Goal: Information Seeking & Learning: Learn about a topic

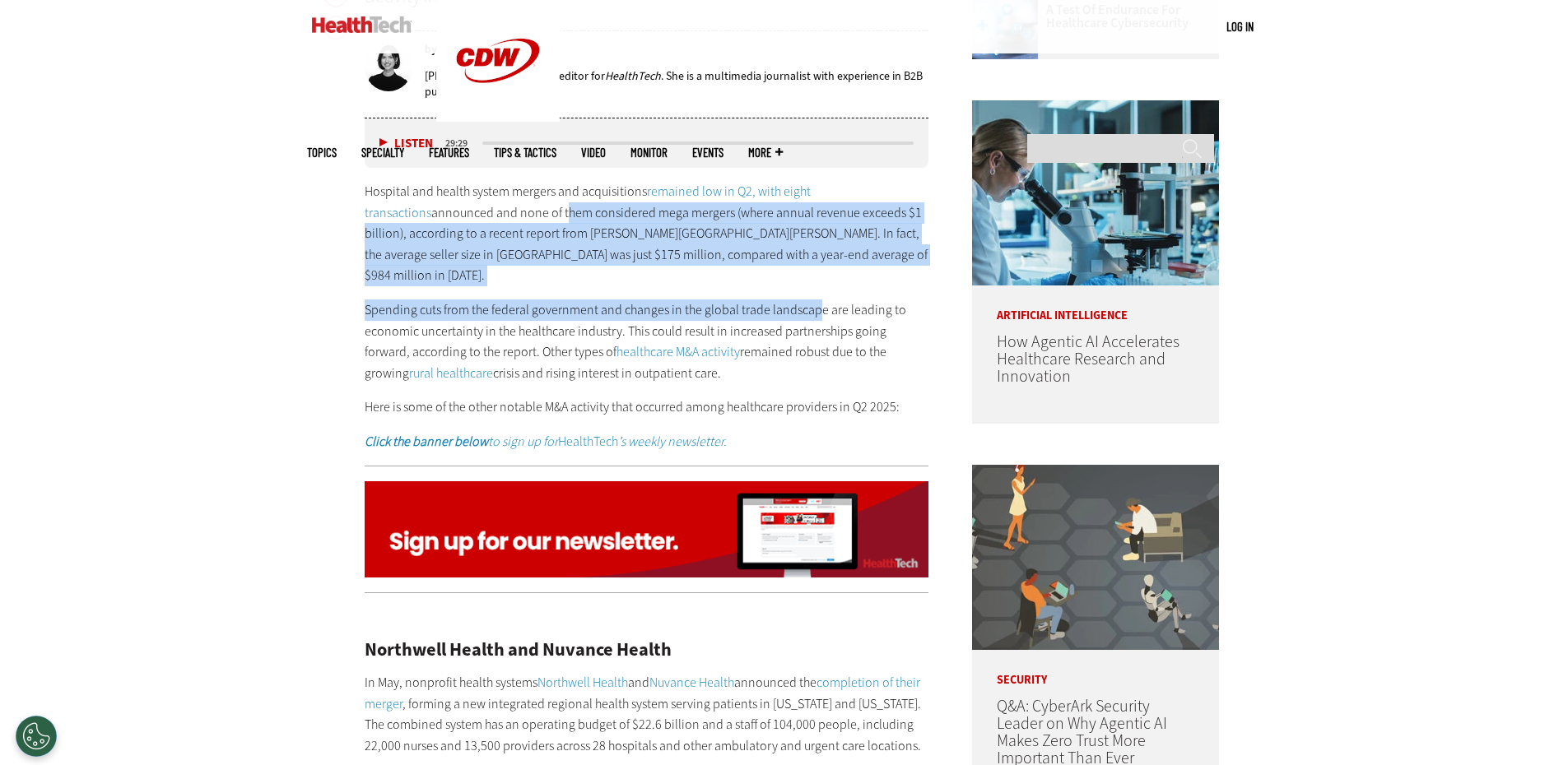
click at [816, 266] on div "Hospital and health system mergers and acquisitions remained low in Q2, with ei…" at bounding box center [647, 317] width 565 height 272
click at [816, 264] on p "Hospital and health system mergers and acquisitions remained low in Q2, with ei…" at bounding box center [647, 234] width 565 height 105
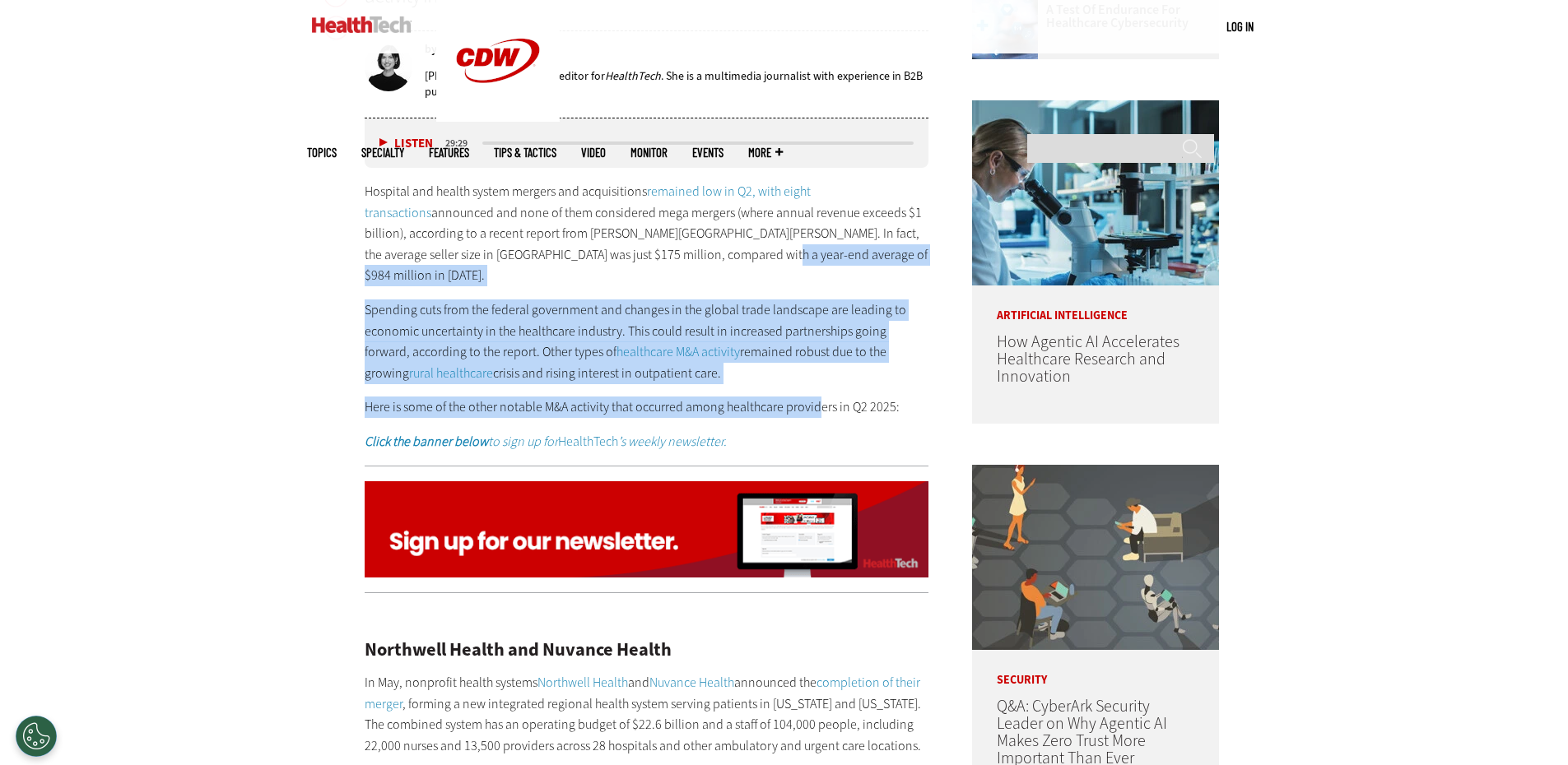
drag, startPoint x: 763, startPoint y: 247, endPoint x: 820, endPoint y: 363, distance: 129.2
click at [820, 363] on div "Hospital and health system mergers and acquisitions remained low in Q2, with ei…" at bounding box center [647, 317] width 565 height 272
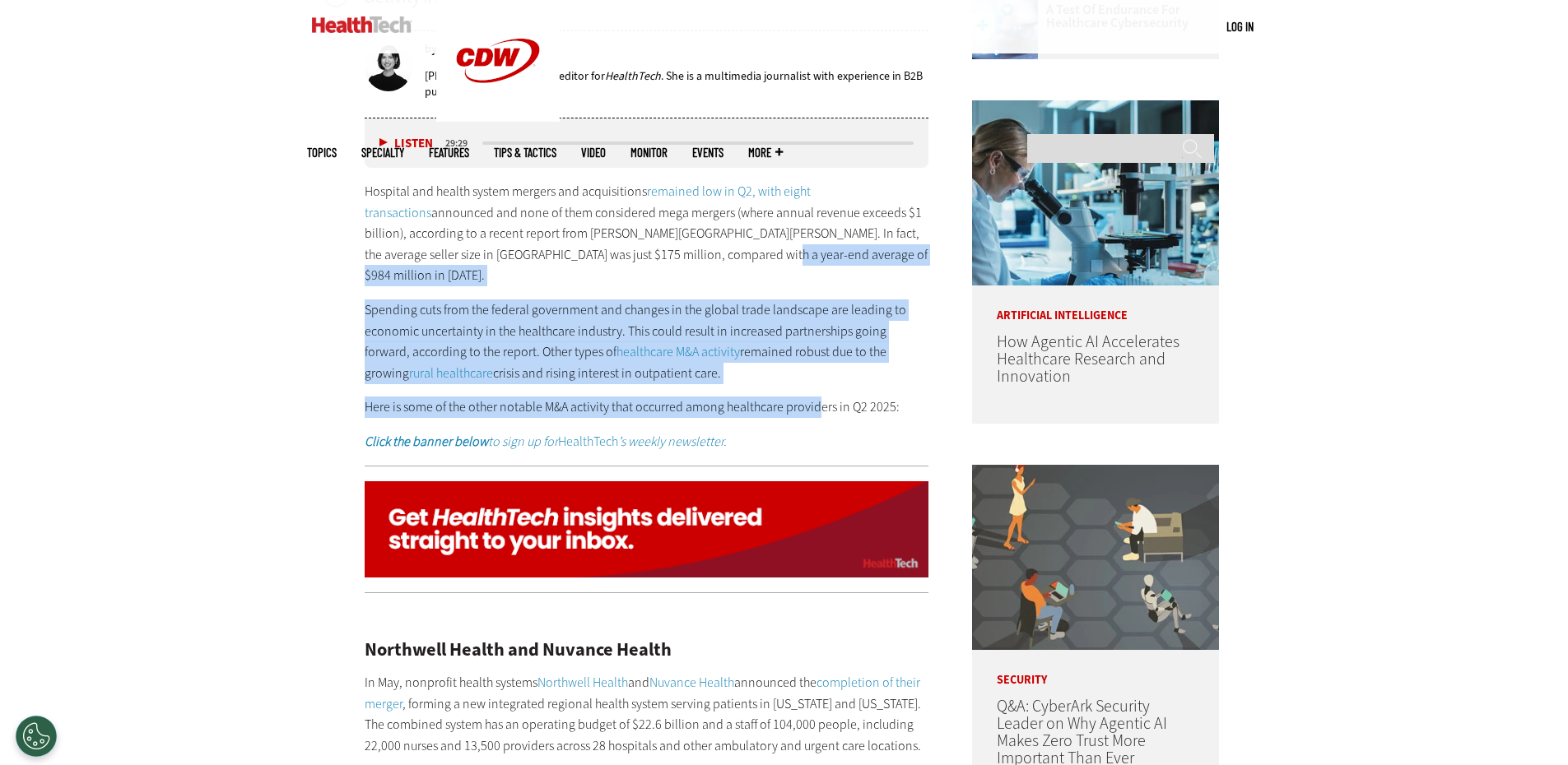
click at [819, 362] on p "Spending cuts from the federal government and changes in the global trade lands…" at bounding box center [647, 341] width 565 height 84
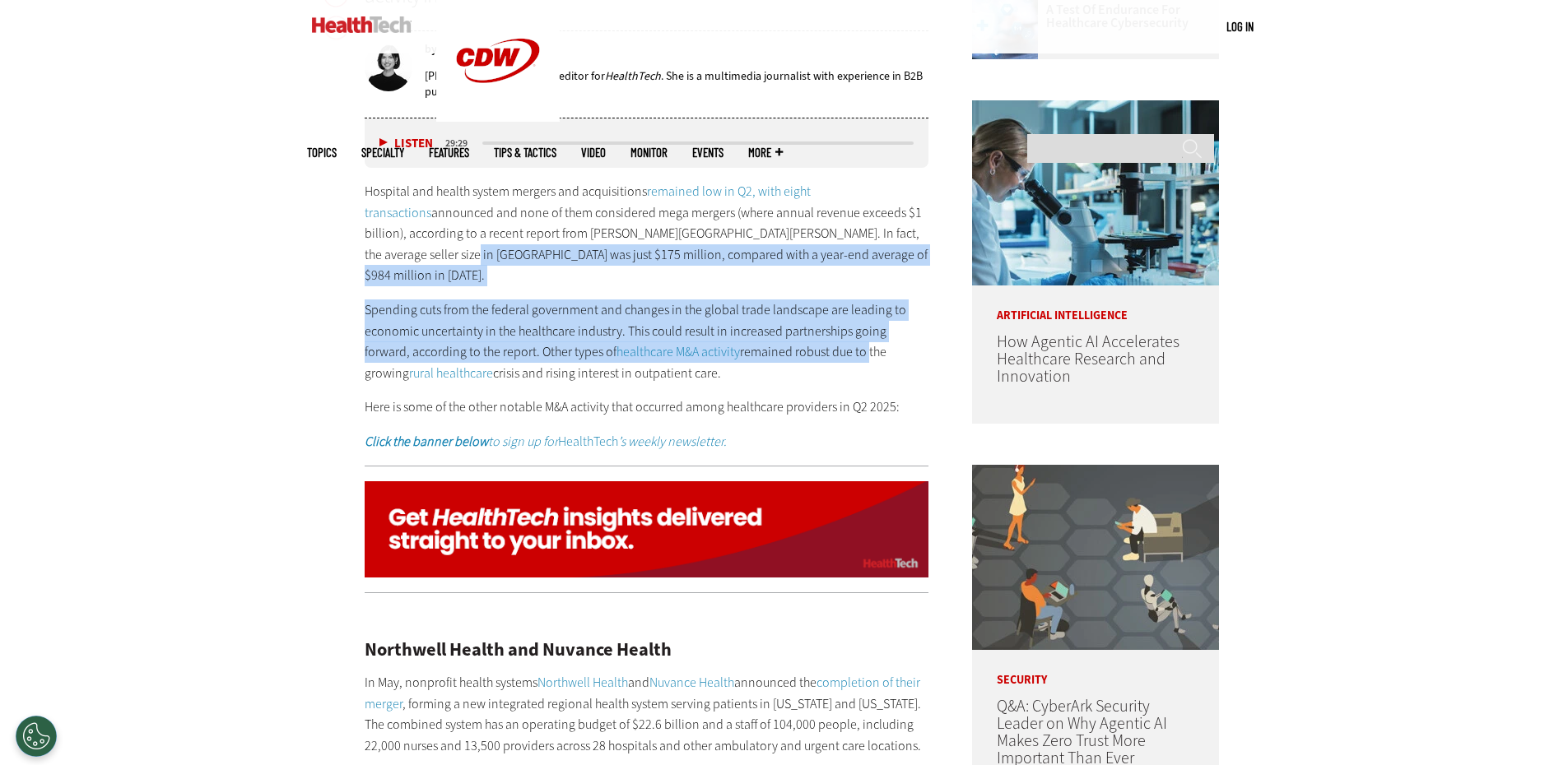
drag, startPoint x: 819, startPoint y: 341, endPoint x: 105, endPoint y: 288, distance: 716.0
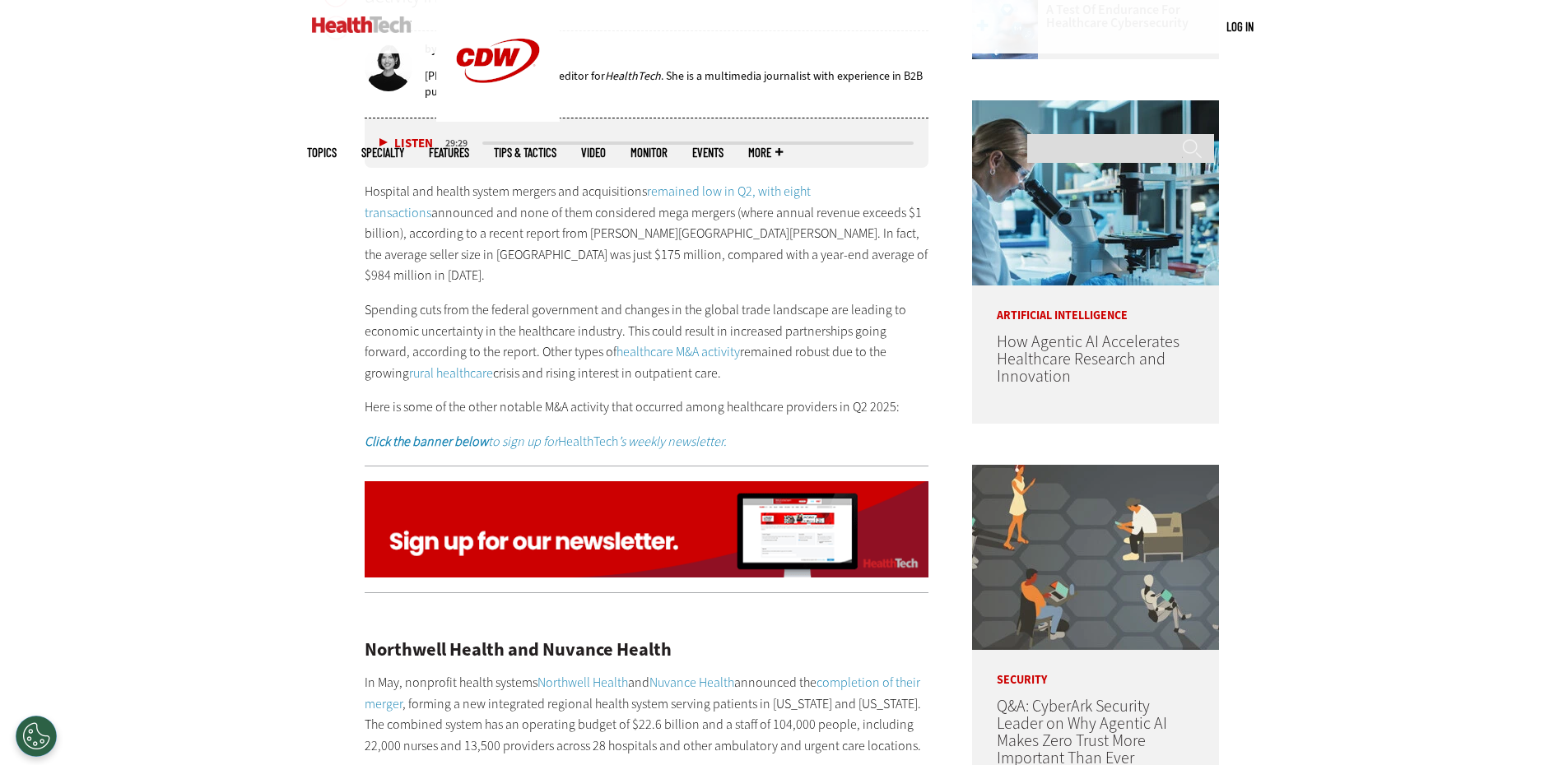
scroll to position [1230, 0]
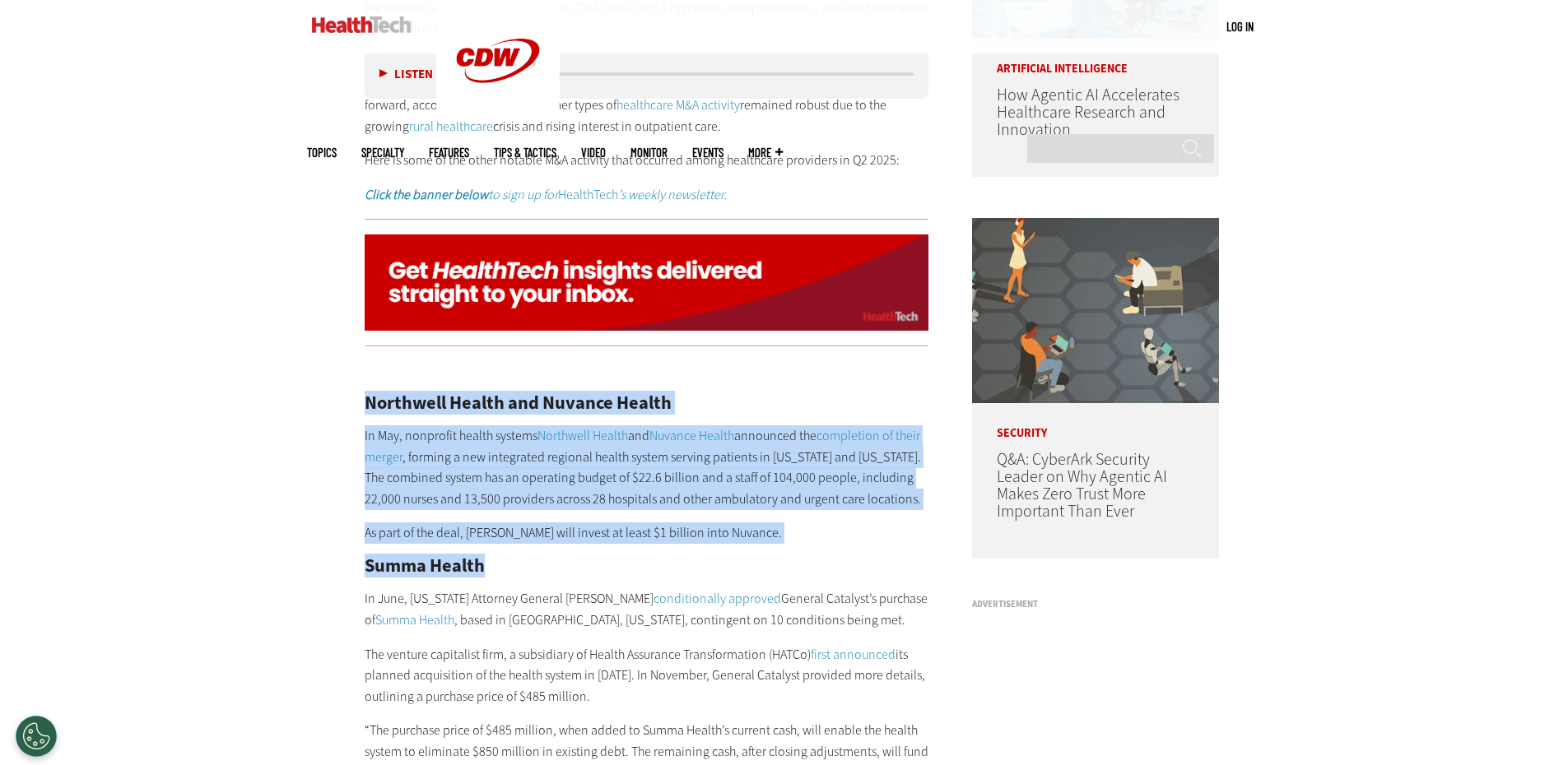
drag, startPoint x: 367, startPoint y: 379, endPoint x: 812, endPoint y: 527, distance: 469.0
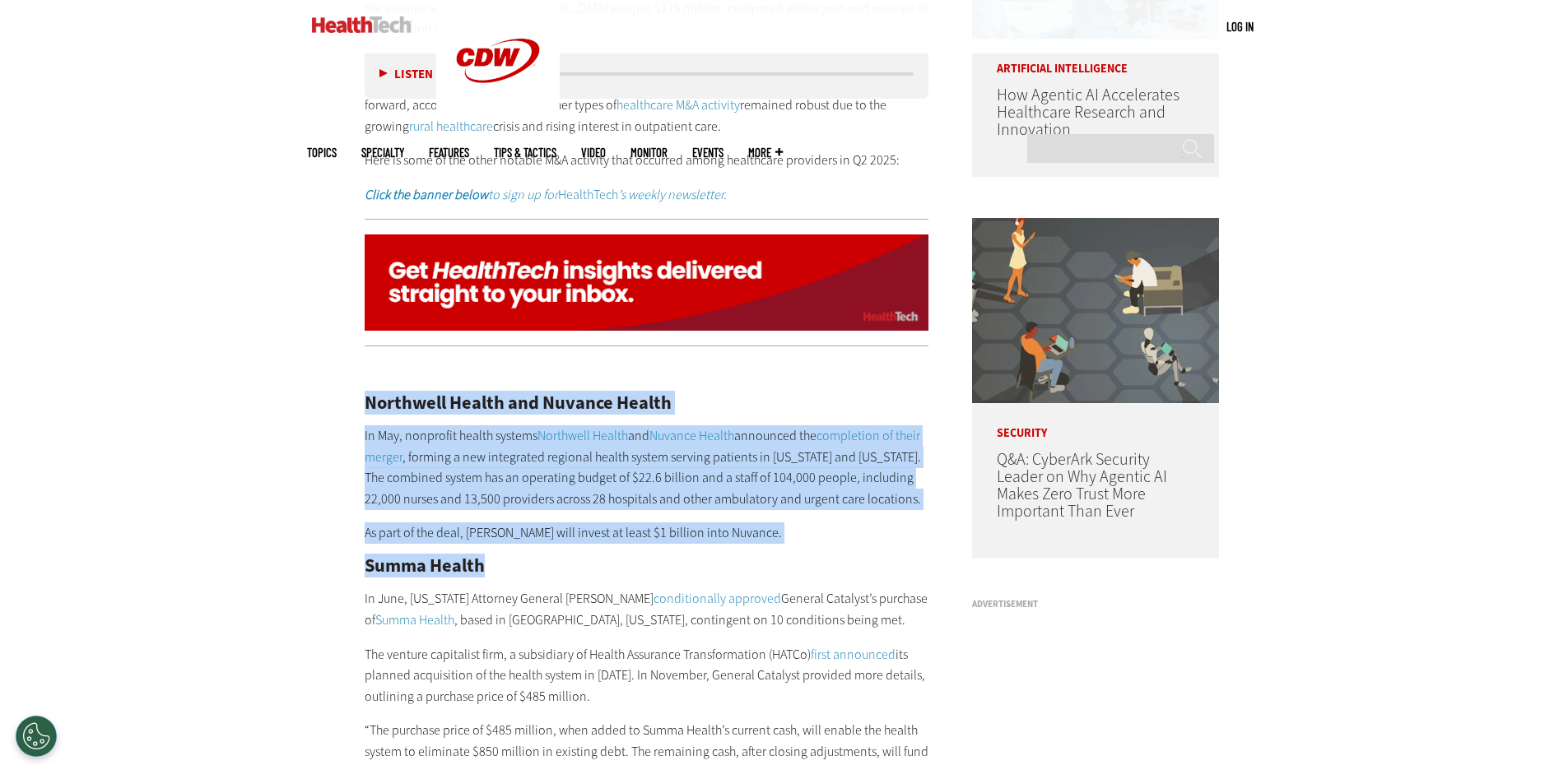
drag, startPoint x: 812, startPoint y: 520, endPoint x: 131, endPoint y: 338, distance: 704.9
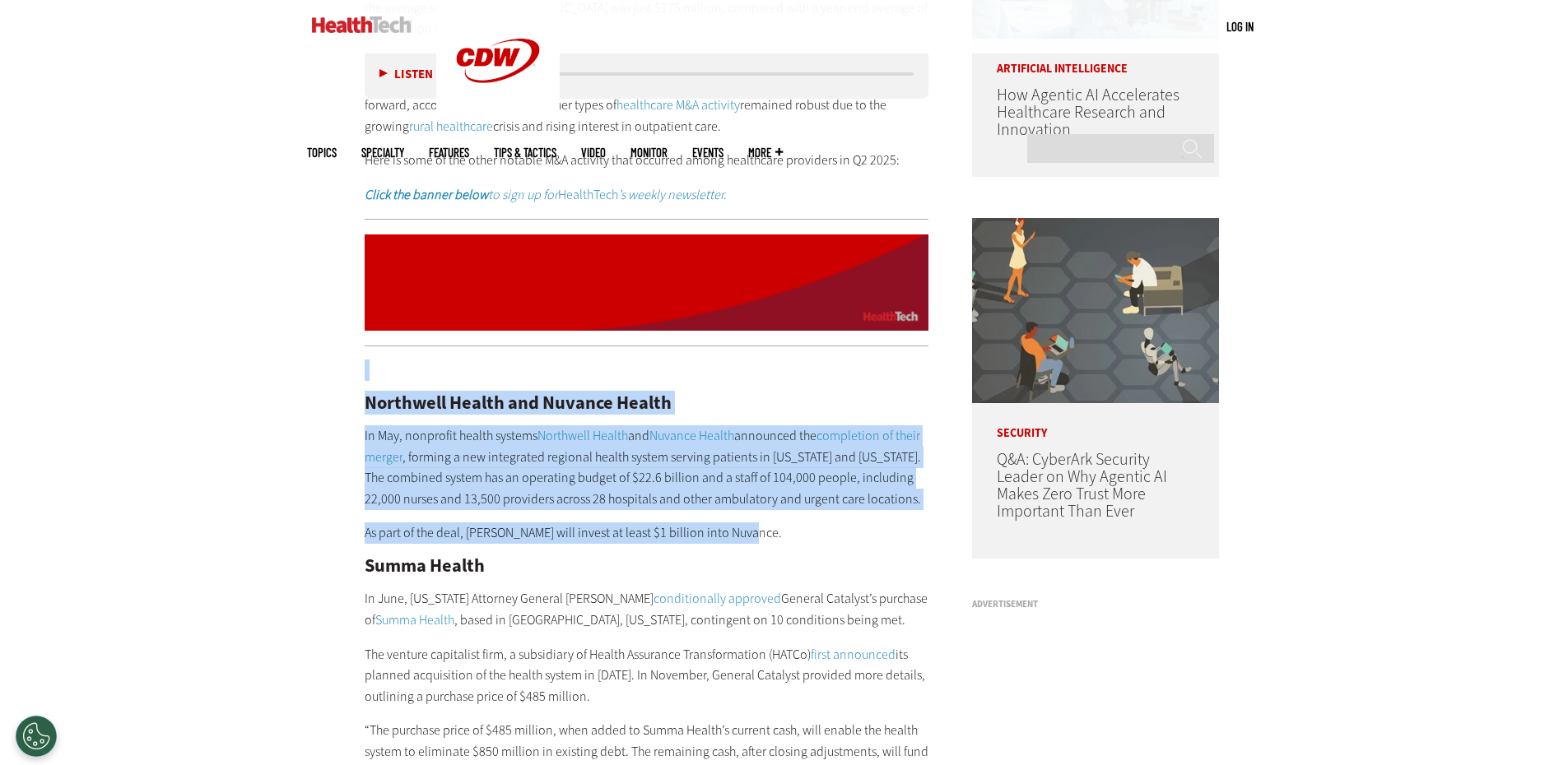
drag, startPoint x: 260, startPoint y: 475, endPoint x: 275, endPoint y: 479, distance: 15.5
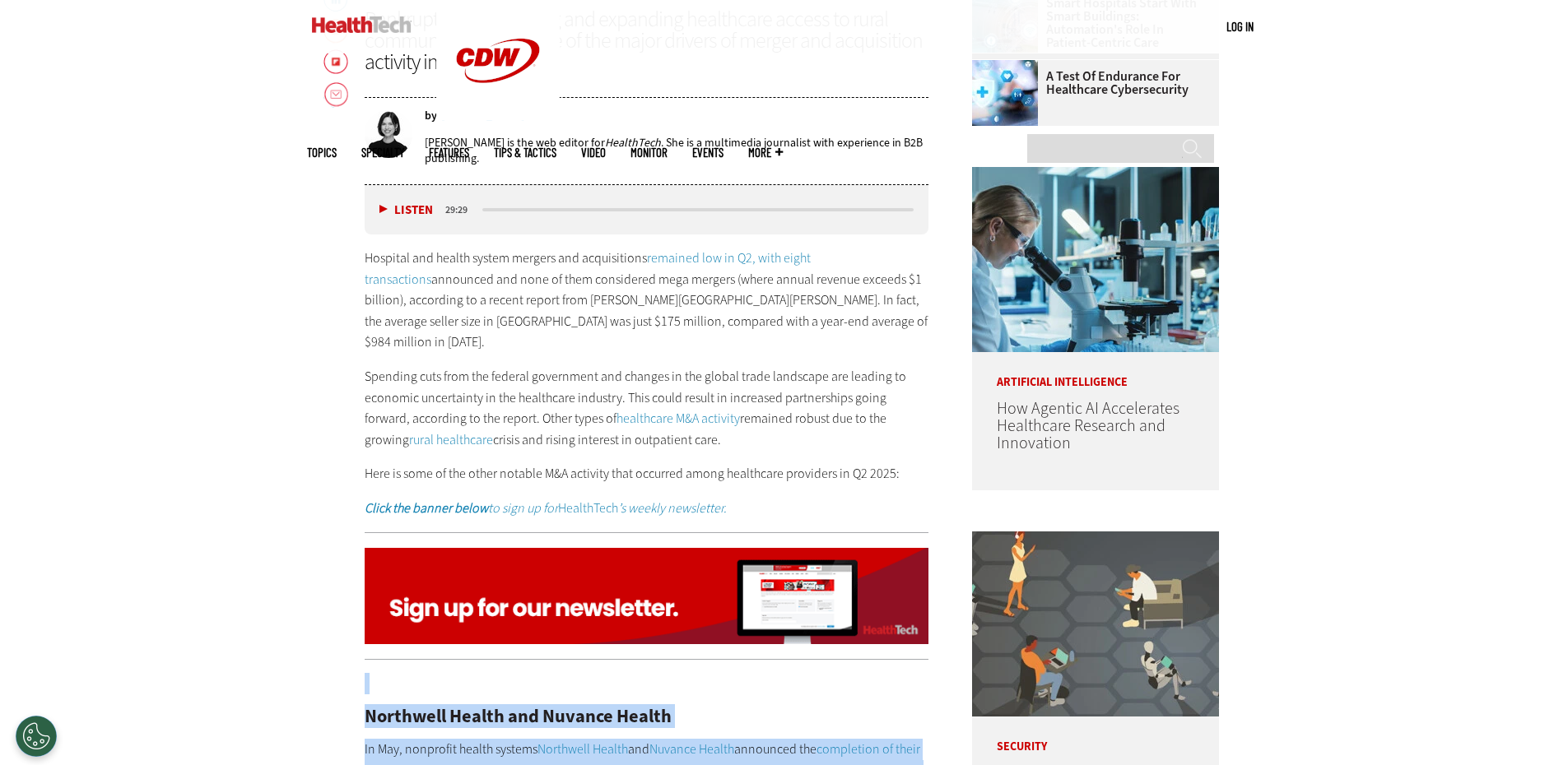
scroll to position [243, 0]
